Goal: Contribute content: Add original content to the website for others to see

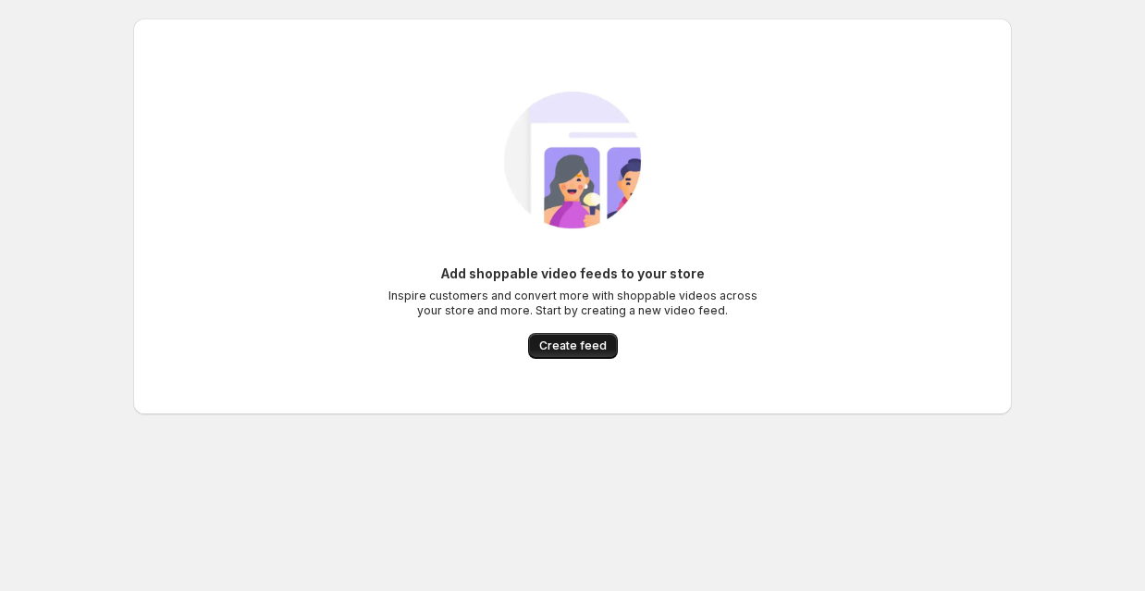
click at [587, 339] on span "Create feed" at bounding box center [573, 346] width 68 height 15
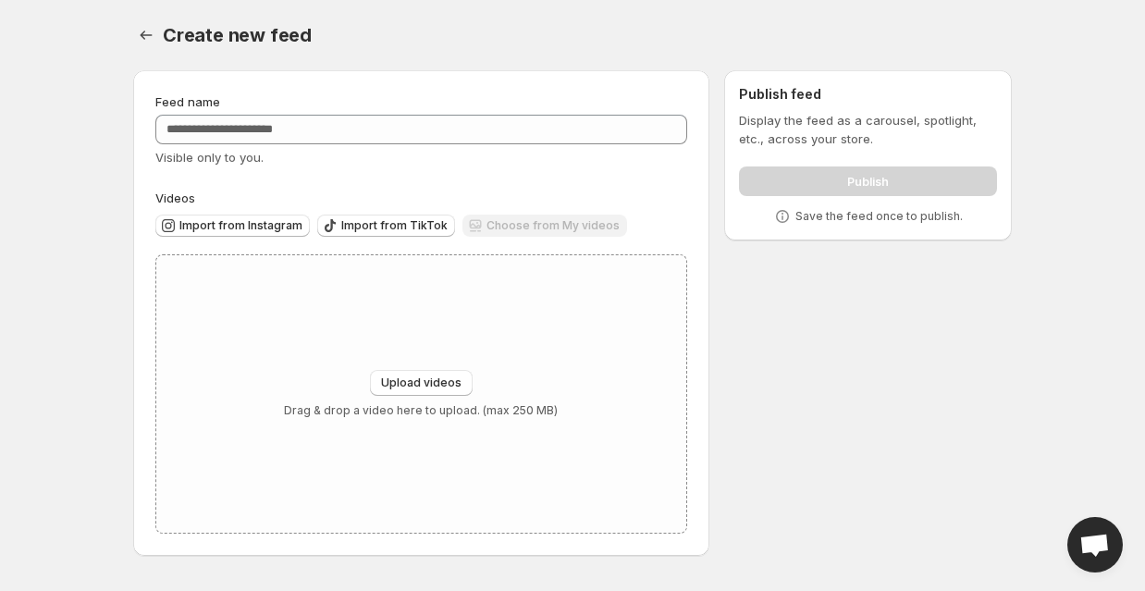
click at [515, 216] on div "Choose from My videos" at bounding box center [544, 227] width 165 height 25
click at [470, 370] on button "Upload videos" at bounding box center [421, 383] width 103 height 26
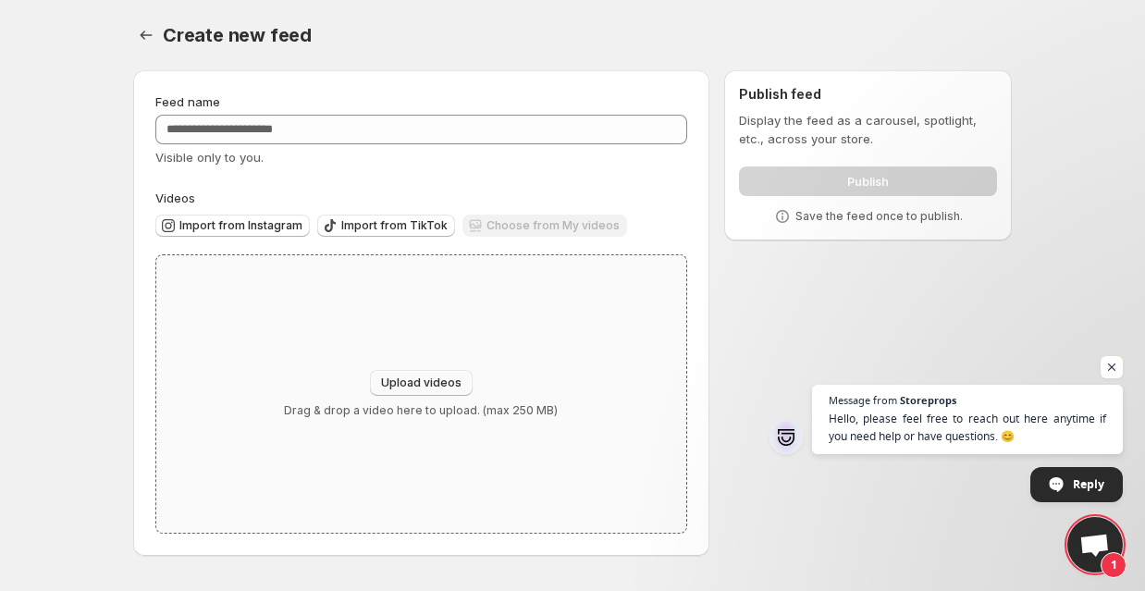
click at [413, 376] on span "Upload videos" at bounding box center [421, 383] width 80 height 15
type input "**********"
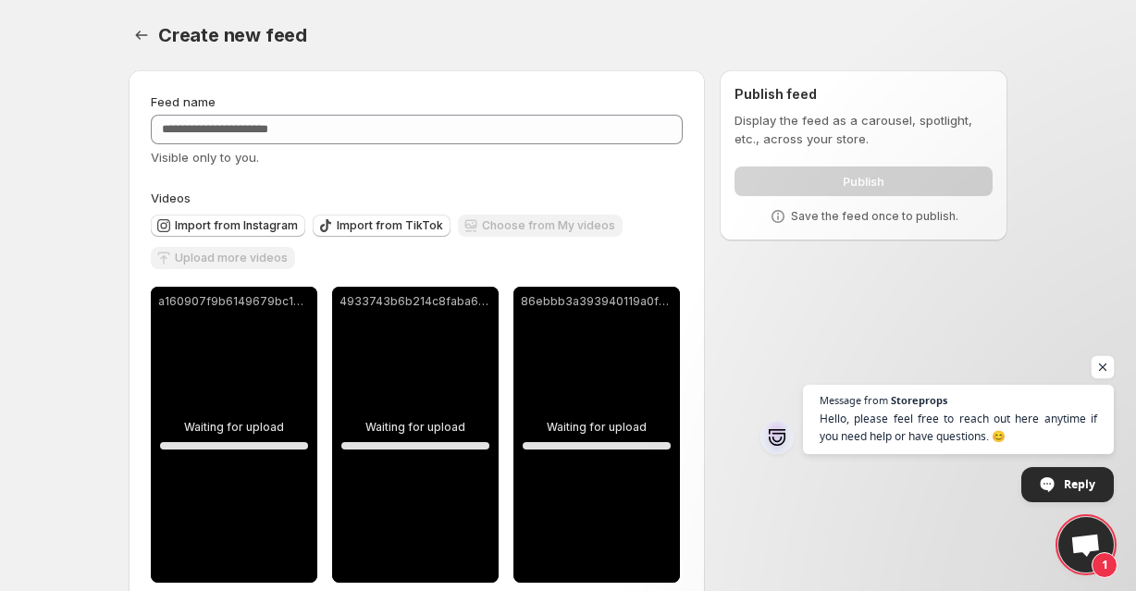
click at [1103, 363] on span "Open chat" at bounding box center [1102, 367] width 23 height 23
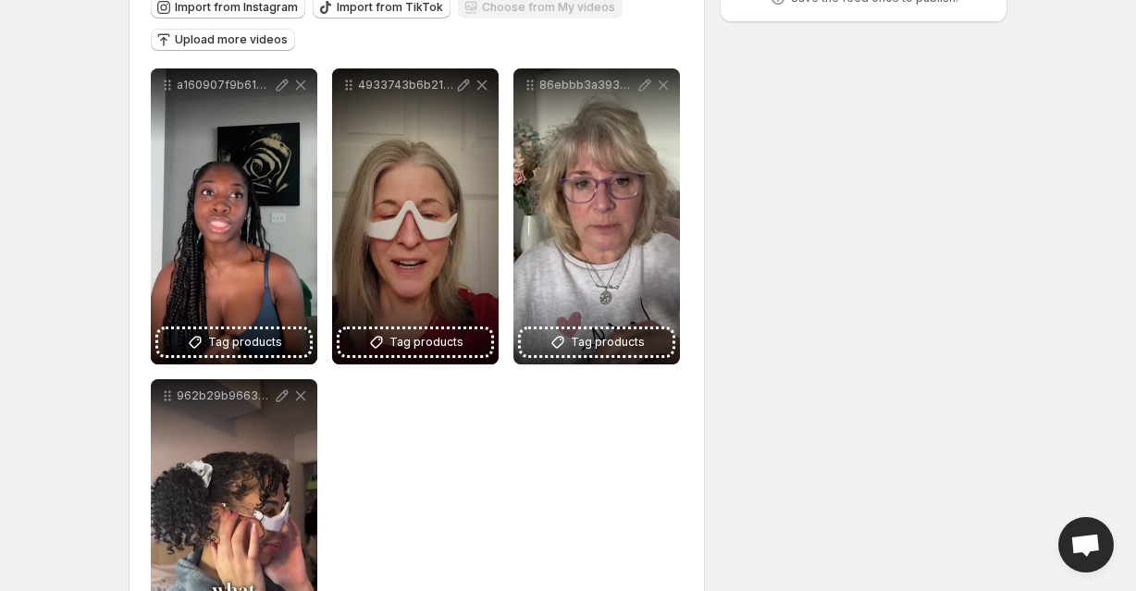
scroll to position [49, 0]
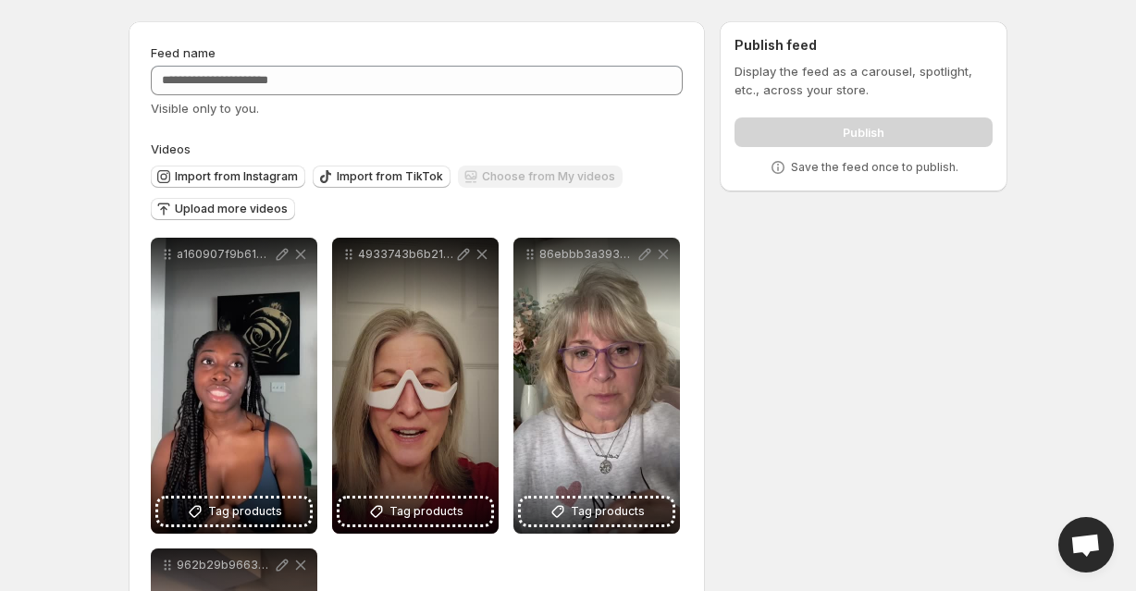
drag, startPoint x: 751, startPoint y: 388, endPoint x: 713, endPoint y: 377, distance: 39.5
click at [749, 388] on div "**********" at bounding box center [560, 447] width 893 height 882
click at [280, 202] on span "Upload more videos" at bounding box center [231, 209] width 113 height 15
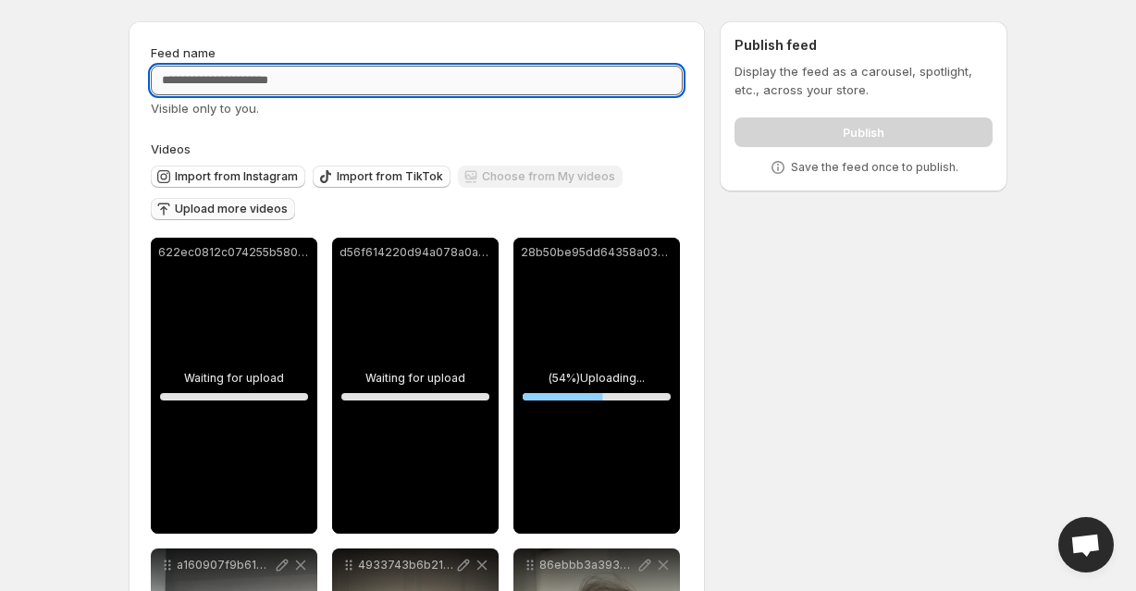
click at [366, 66] on input "Feed name" at bounding box center [417, 81] width 532 height 30
type input "*"
type input "**********"
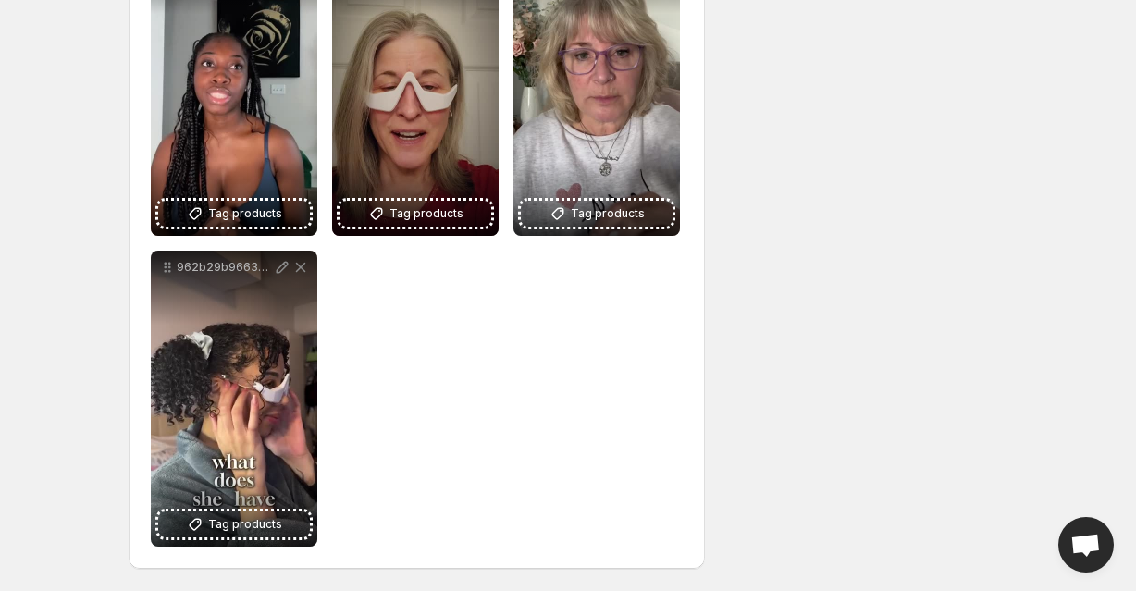
scroll to position [948, 0]
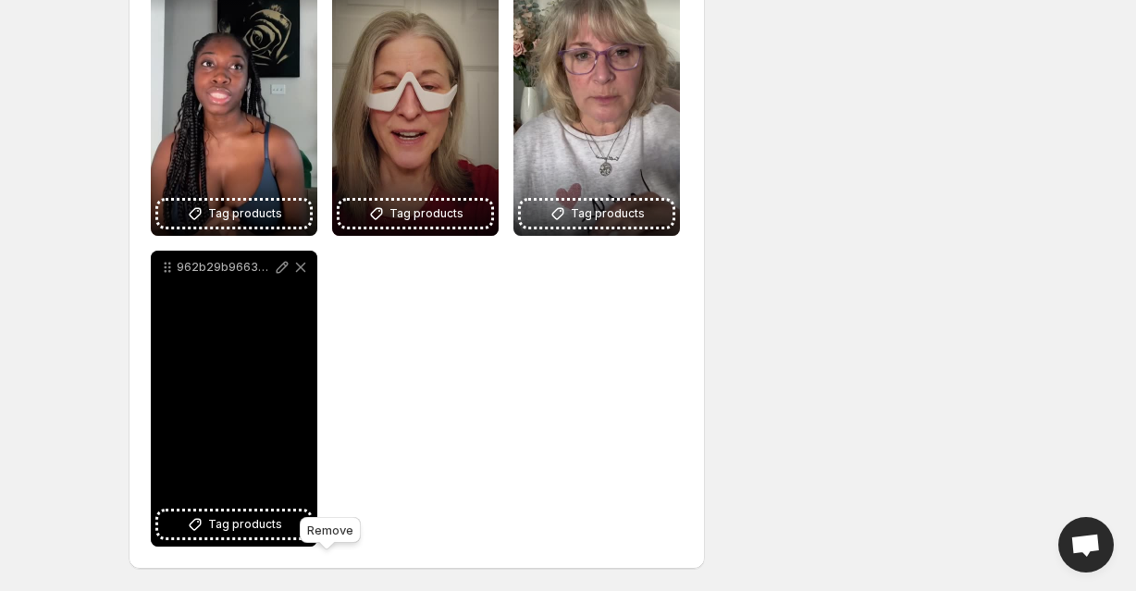
click at [310, 260] on icon at bounding box center [300, 267] width 18 height 18
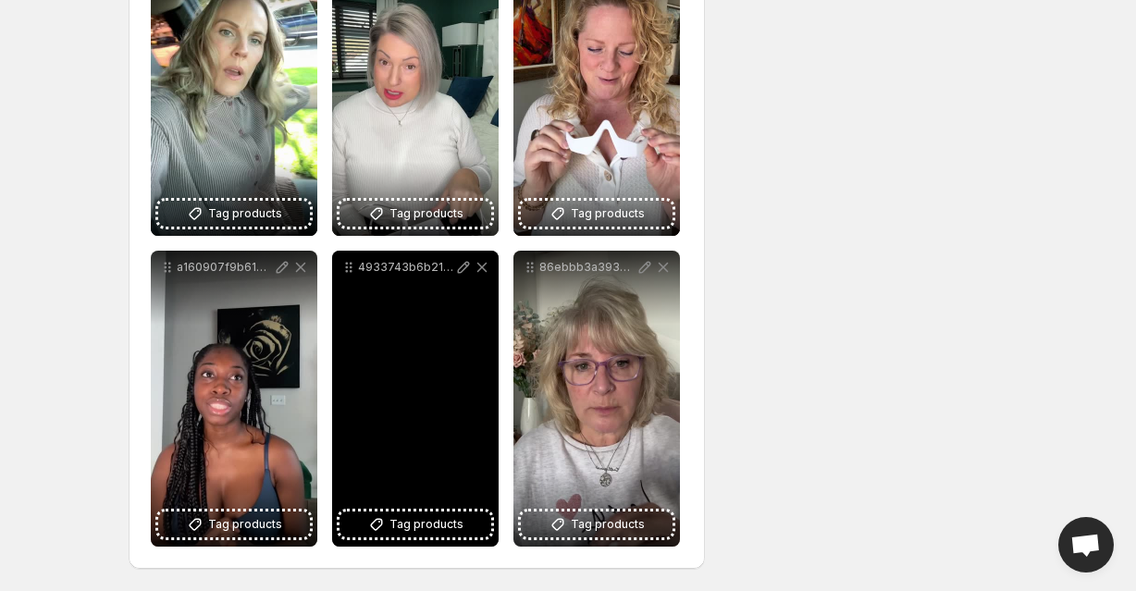
scroll to position [452, 0]
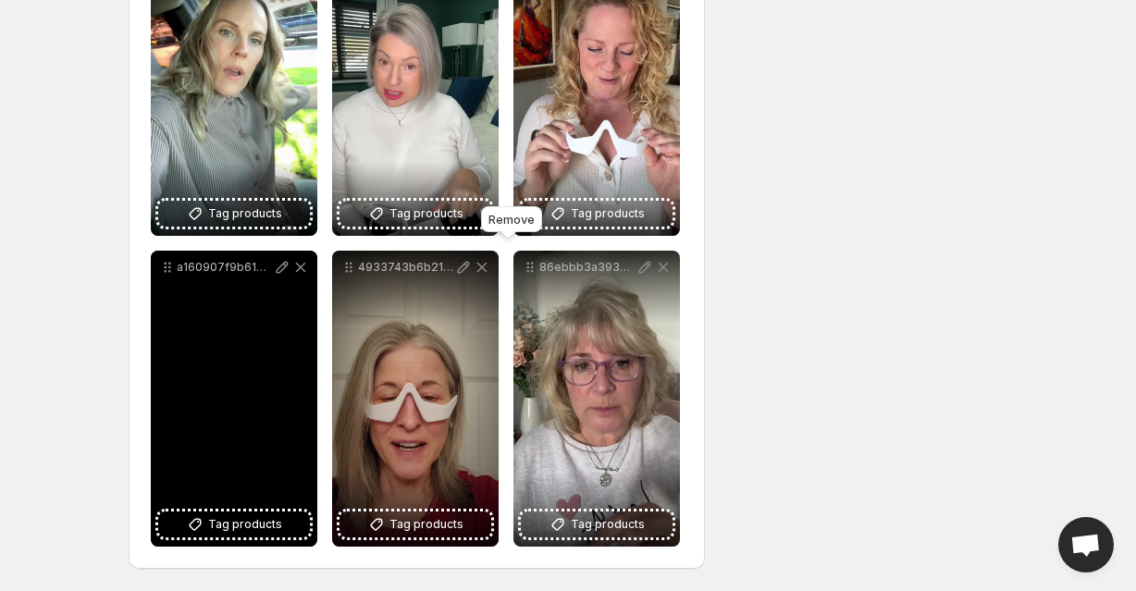
click at [310, 258] on icon at bounding box center [300, 267] width 18 height 18
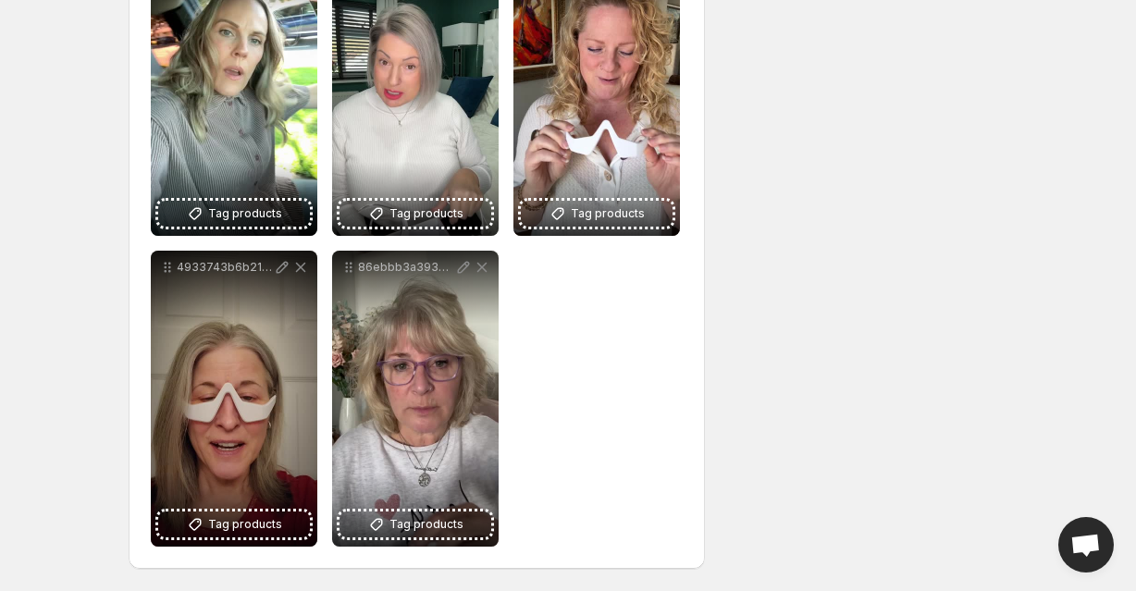
scroll to position [637, 0]
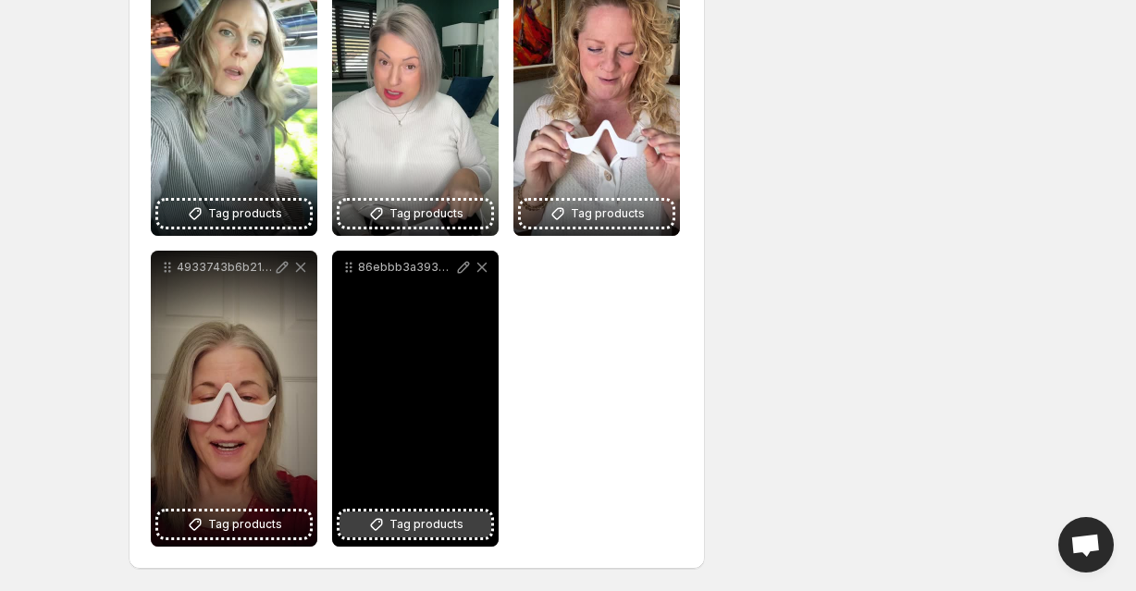
click at [389, 528] on span "Tag products" at bounding box center [426, 524] width 74 height 18
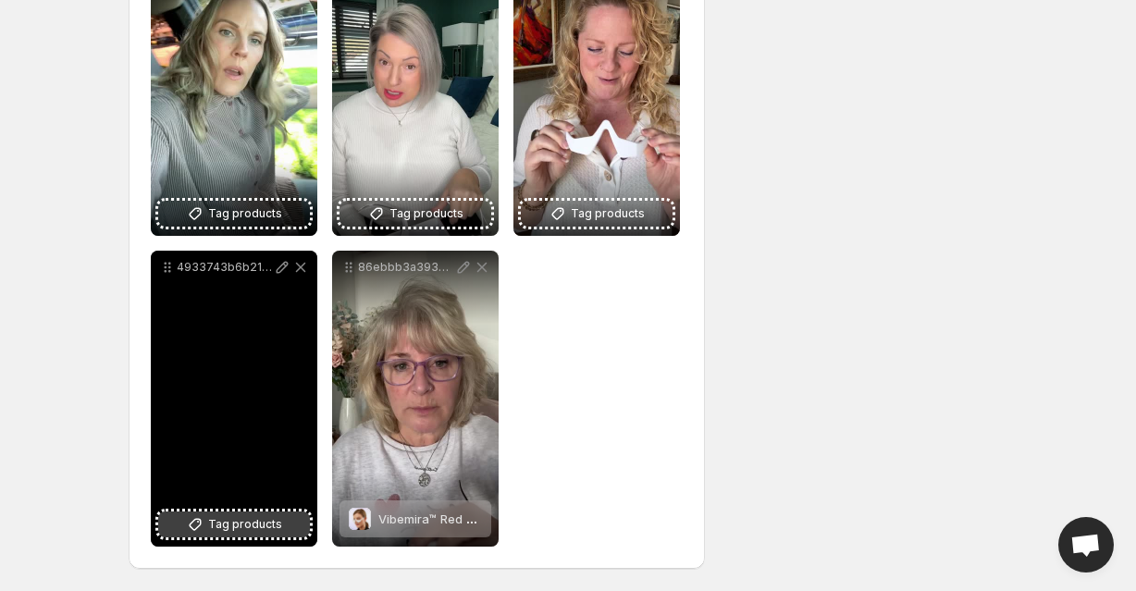
click at [282, 515] on span "Tag products" at bounding box center [245, 524] width 74 height 18
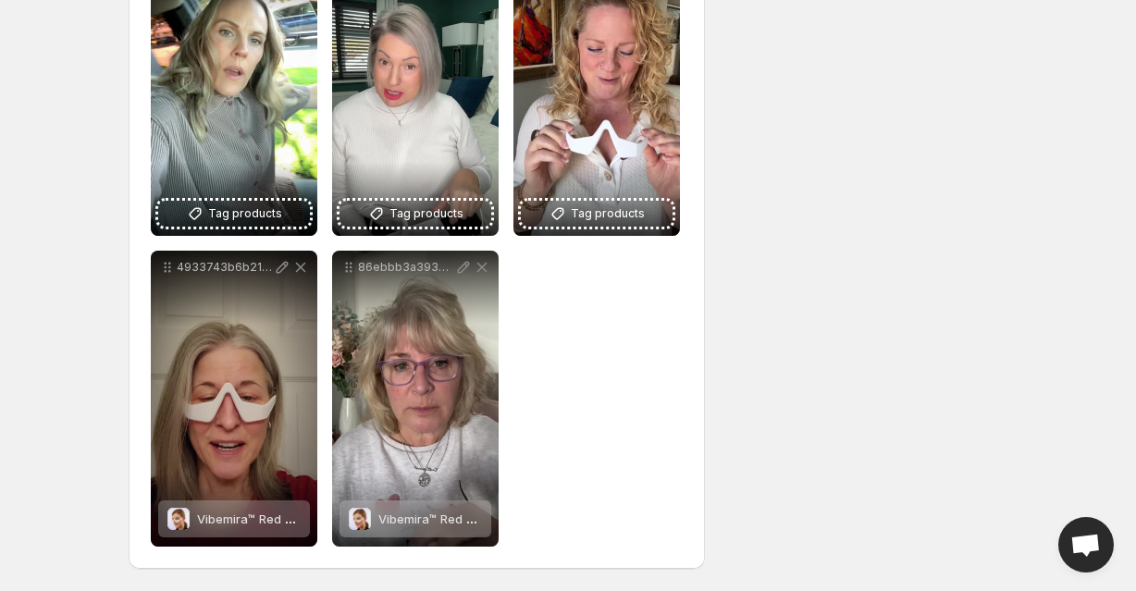
scroll to position [452, 0]
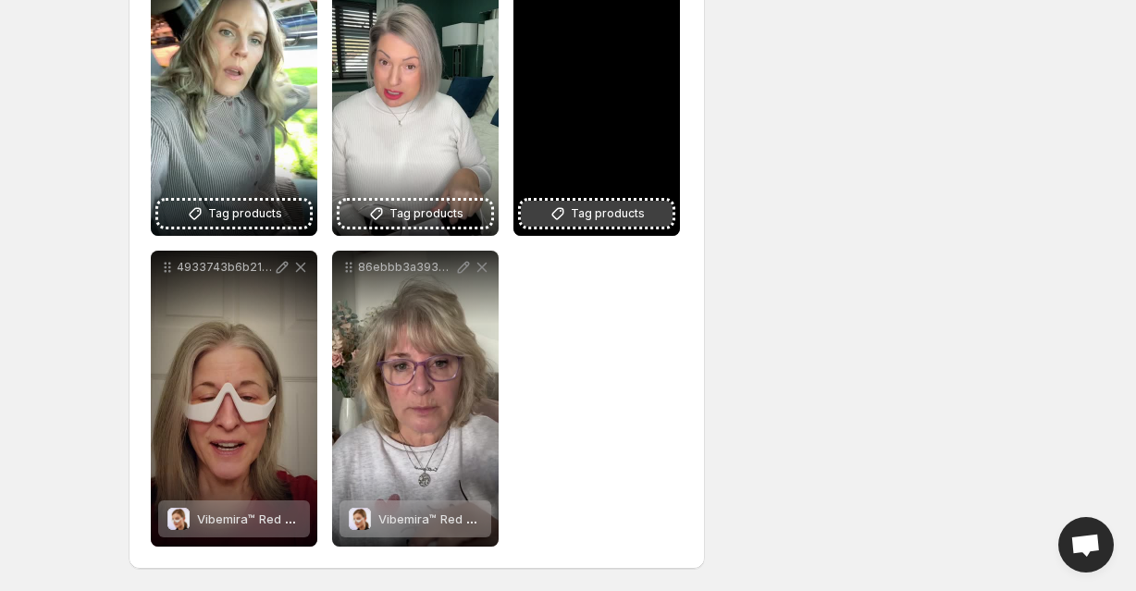
click at [521, 227] on button "Tag products" at bounding box center [597, 214] width 152 height 26
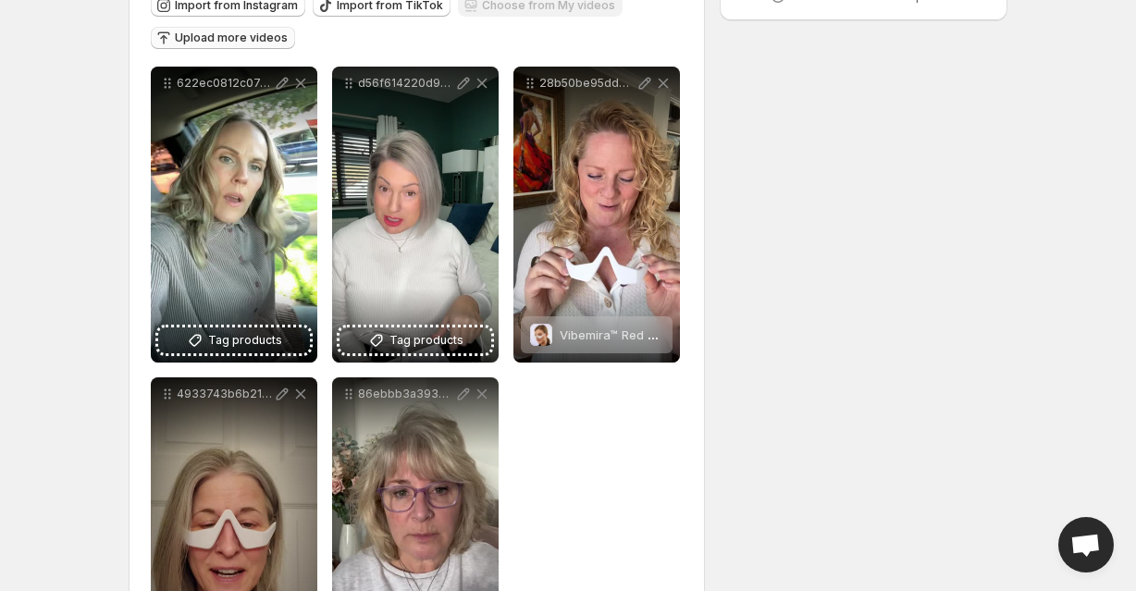
scroll to position [175, 0]
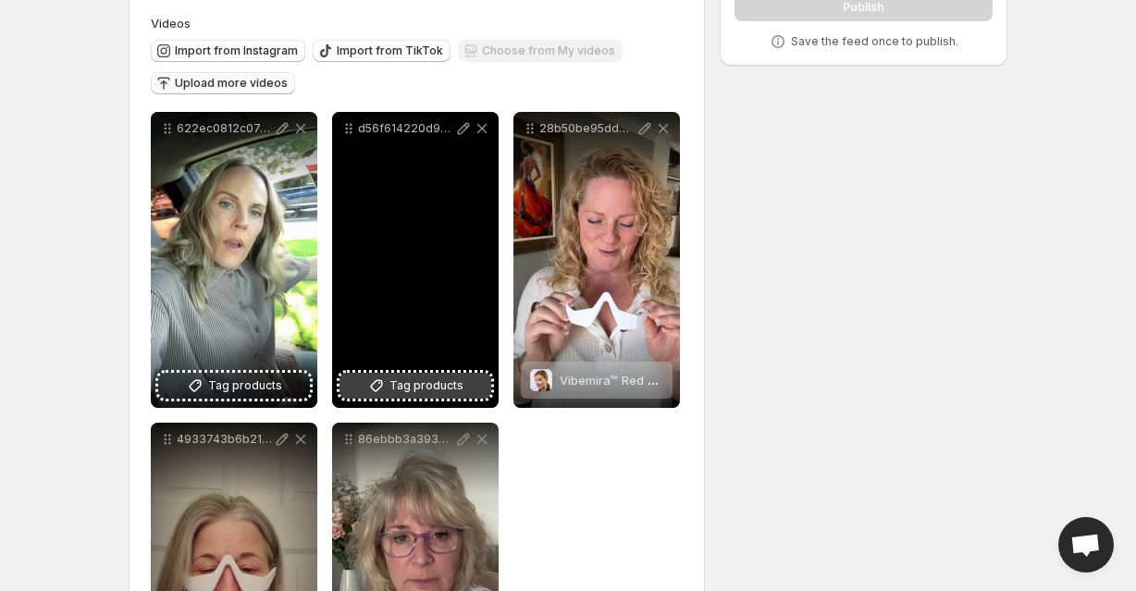
click at [491, 373] on button "Tag products" at bounding box center [415, 386] width 152 height 26
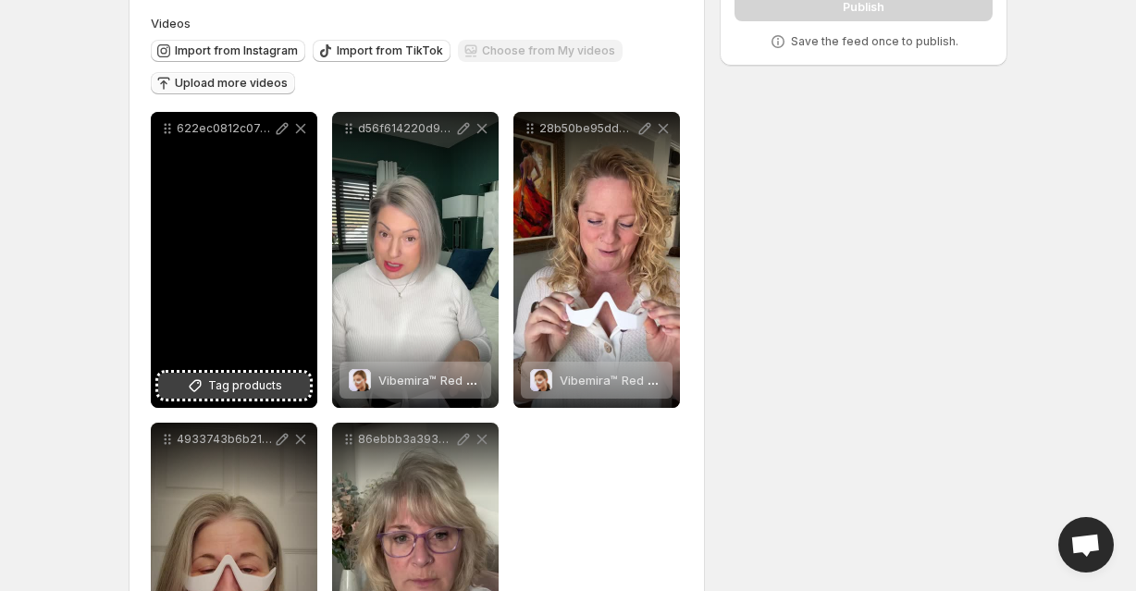
click at [309, 373] on button "Tag products" at bounding box center [234, 386] width 152 height 26
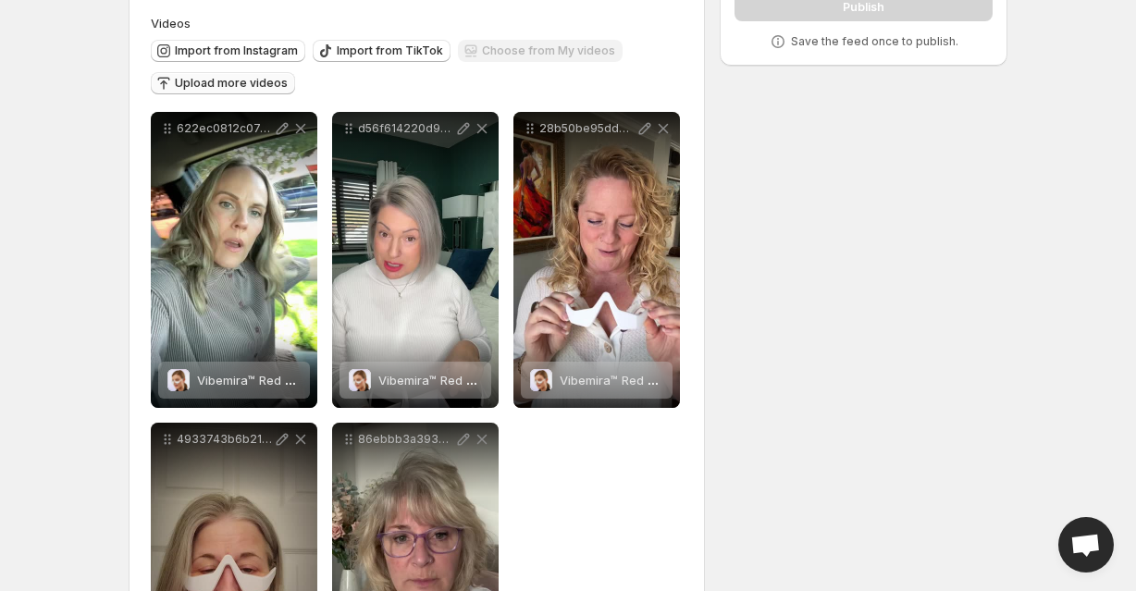
click at [681, 315] on div "**********" at bounding box center [417, 317] width 576 height 845
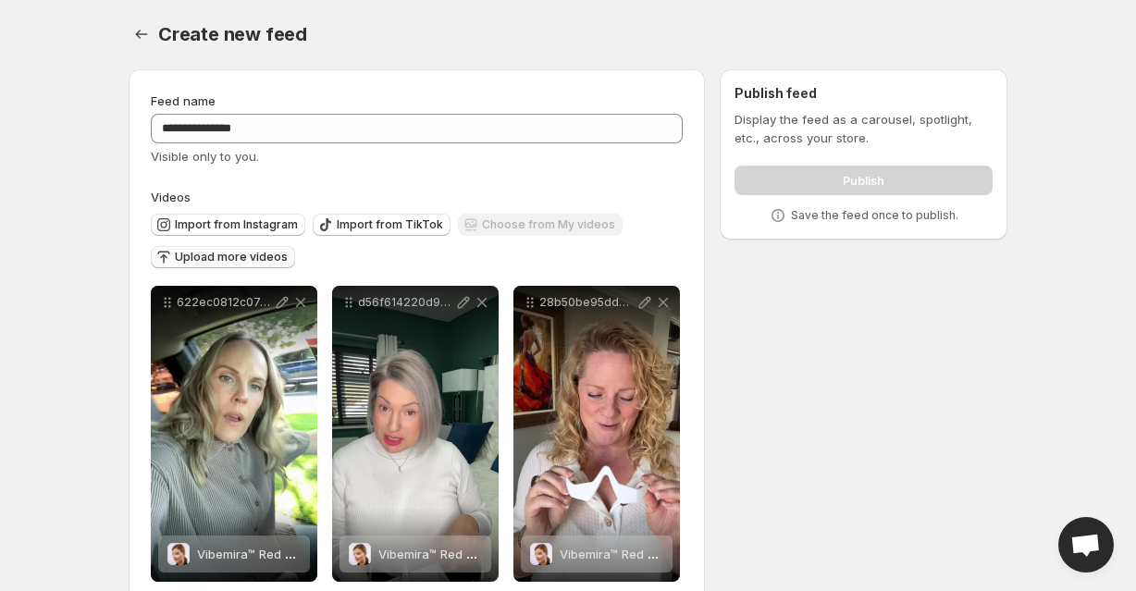
scroll to position [0, 0]
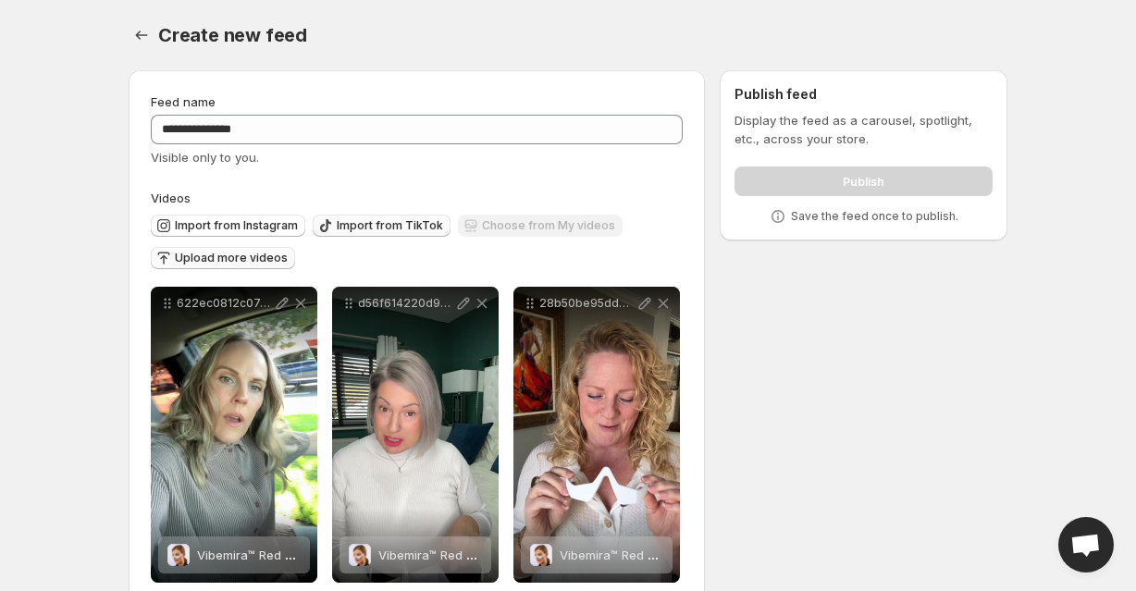
click at [423, 215] on button "Import from TikTok" at bounding box center [382, 226] width 138 height 22
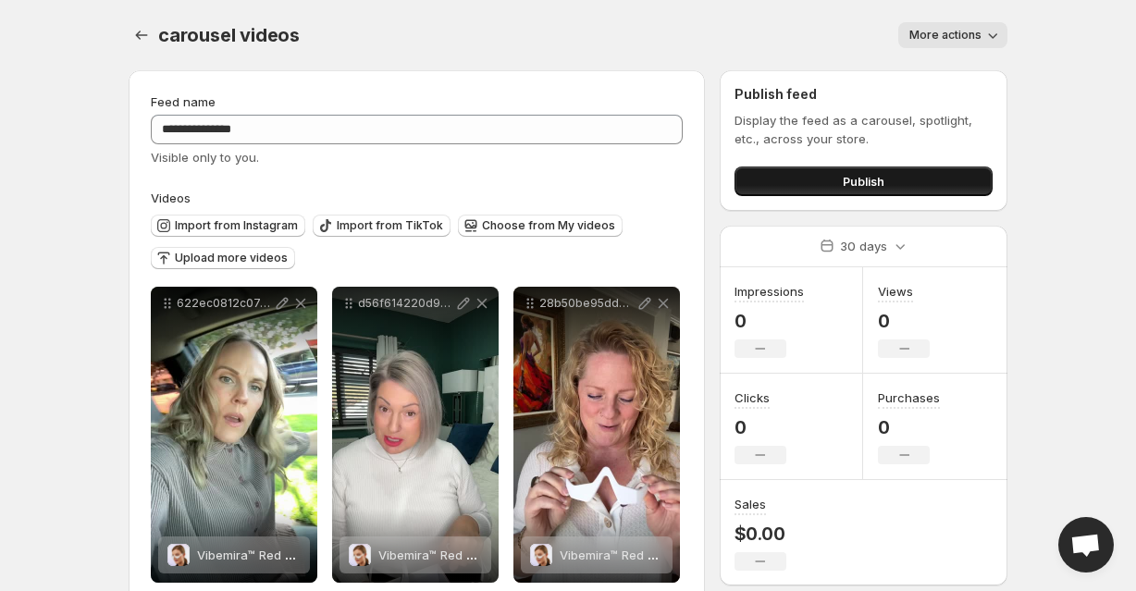
click at [843, 172] on span "Publish" at bounding box center [864, 181] width 42 height 18
